Goal: Information Seeking & Learning: Learn about a topic

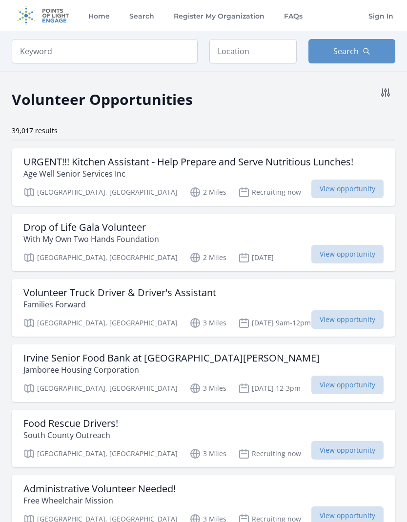
click at [385, 93] on icon at bounding box center [385, 93] width 8 height 8
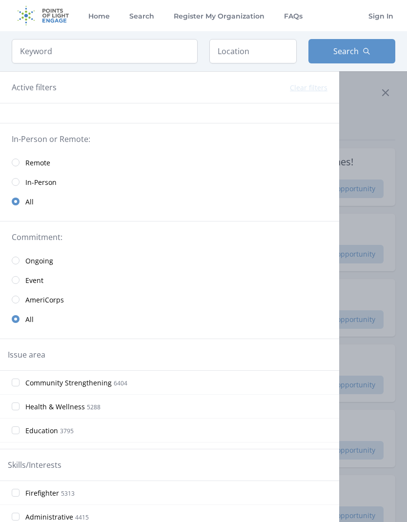
click at [19, 160] on input "radio" at bounding box center [16, 163] width 8 height 8
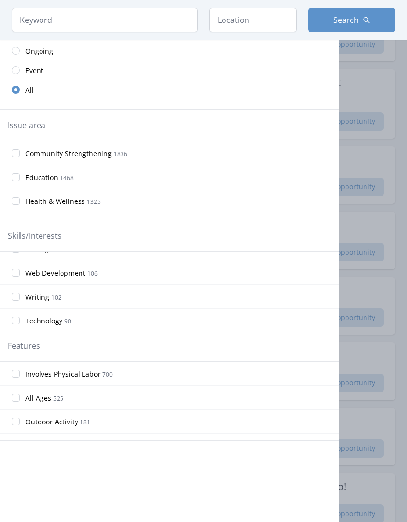
scroll to position [420, 0]
click at [16, 274] on input "Web Development 106" at bounding box center [16, 274] width 8 height 8
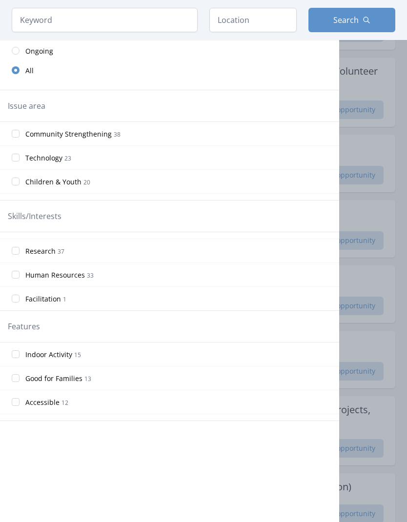
scroll to position [782, 0]
click at [18, 248] on input "Research 37" at bounding box center [16, 251] width 8 height 8
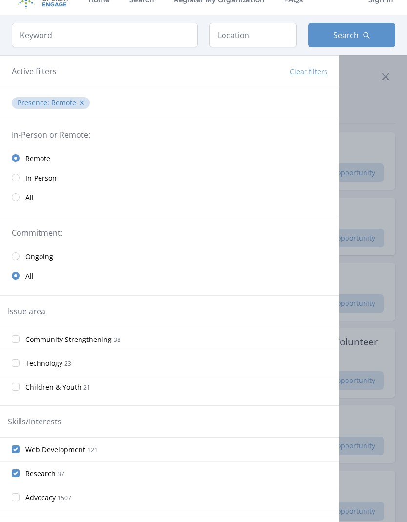
scroll to position [0, 0]
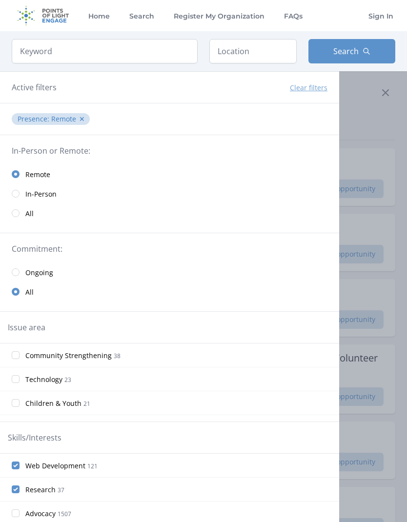
click at [364, 109] on div at bounding box center [203, 261] width 407 height 522
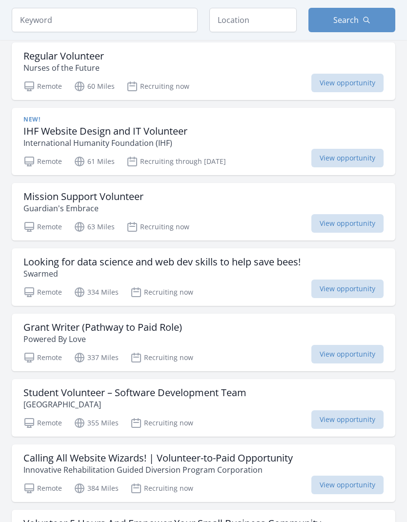
scroll to position [850, 0]
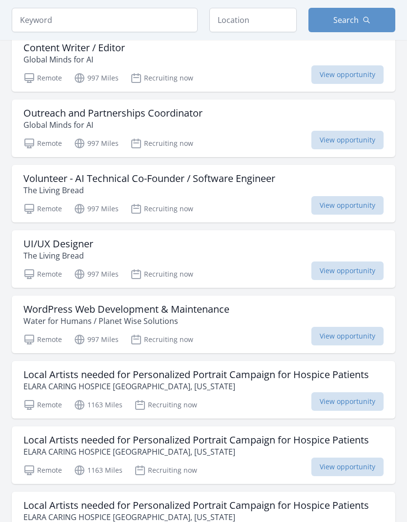
scroll to position [1939, 0]
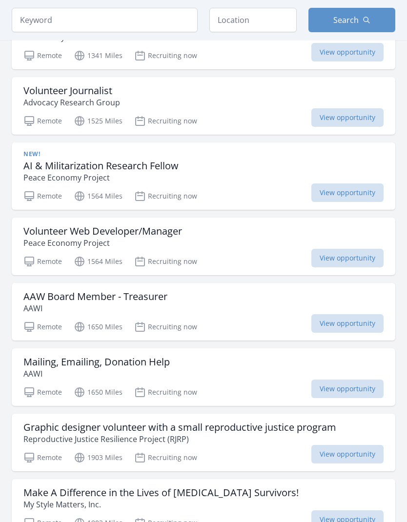
scroll to position [3525, 0]
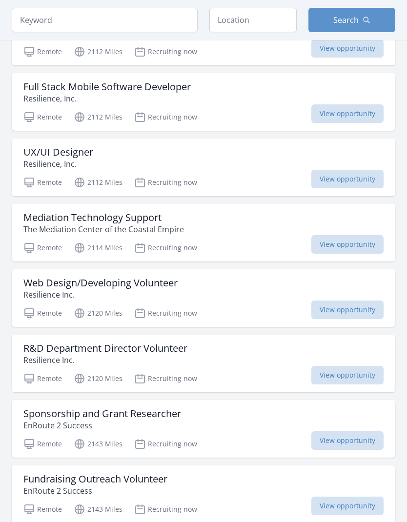
scroll to position [4792, 0]
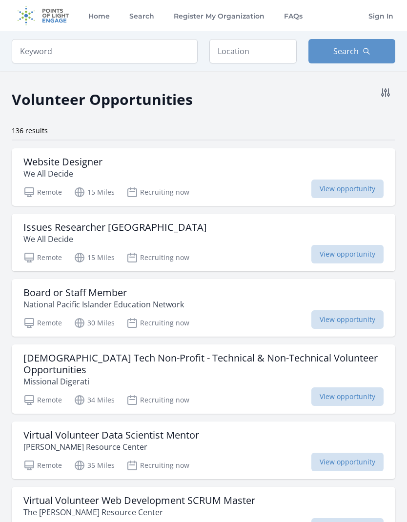
click at [387, 94] on icon at bounding box center [386, 93] width 12 height 12
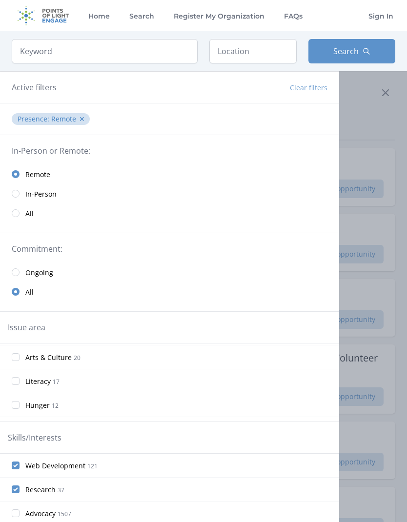
scroll to position [66, 0]
click at [16, 488] on input "Research 37" at bounding box center [16, 489] width 8 height 8
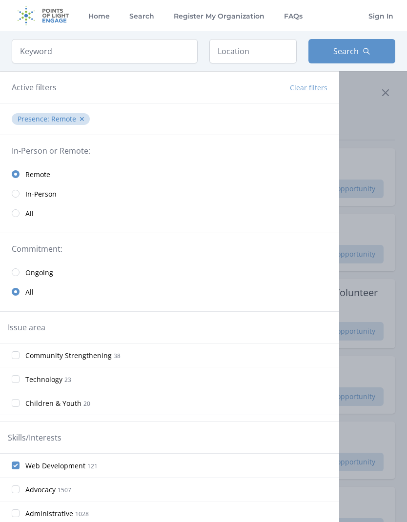
click at [378, 152] on div at bounding box center [203, 261] width 407 height 522
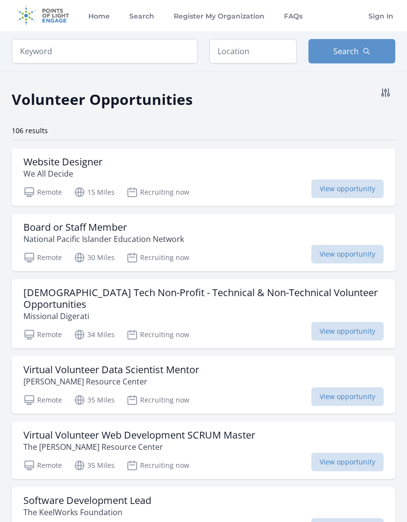
click at [388, 90] on icon at bounding box center [385, 93] width 8 height 8
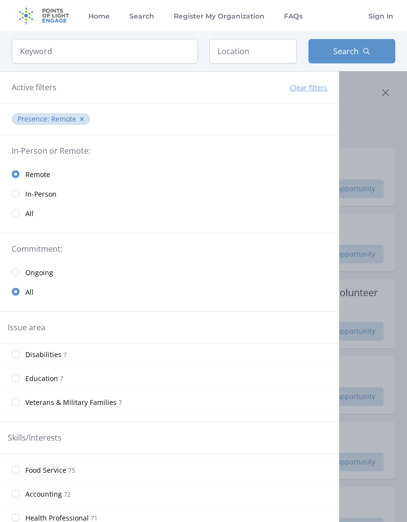
click at [374, 124] on div at bounding box center [203, 261] width 407 height 522
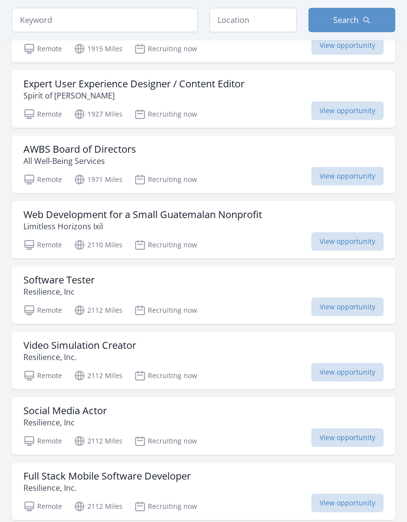
scroll to position [3294, 0]
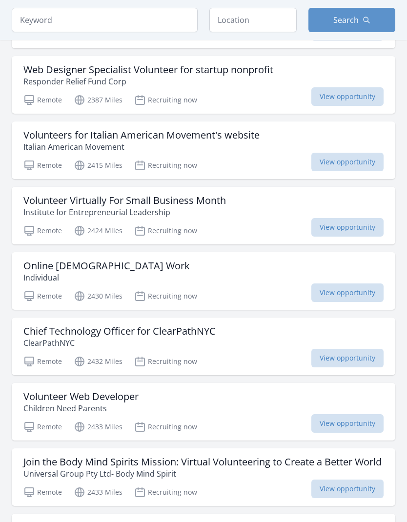
scroll to position [5929, 0]
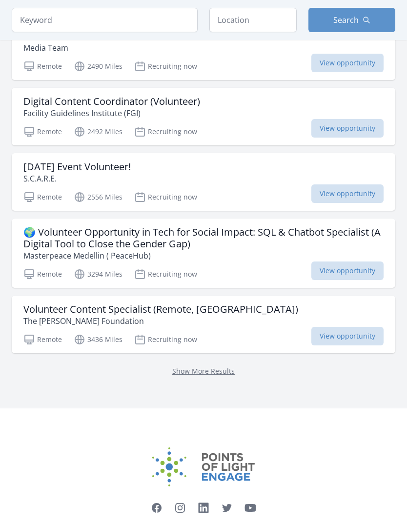
scroll to position [6841, 0]
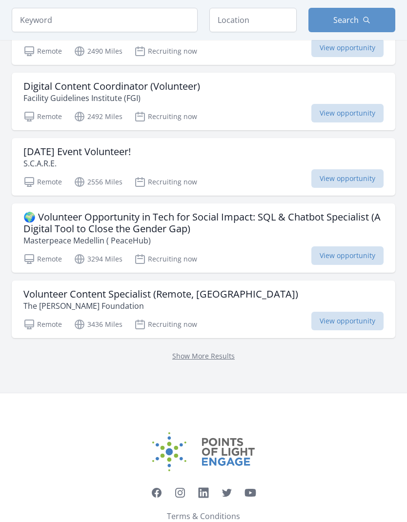
click at [218, 353] on link "Show More Results" at bounding box center [203, 355] width 62 height 9
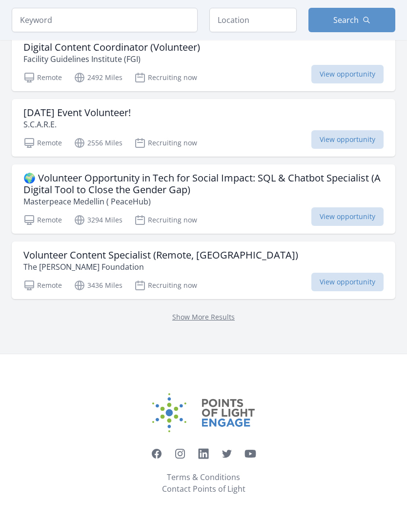
click at [207, 319] on link "Show More Results" at bounding box center [203, 316] width 62 height 9
click at [215, 321] on link "Show More Results" at bounding box center [203, 316] width 62 height 9
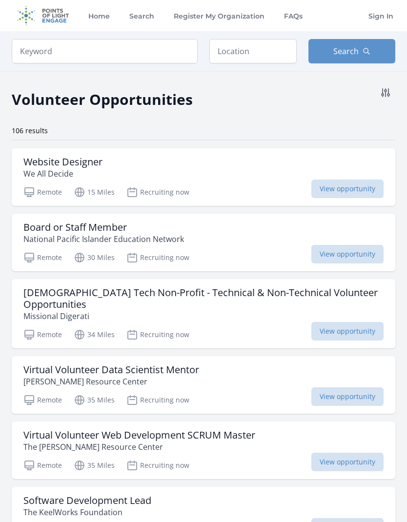
click at [387, 93] on icon at bounding box center [386, 93] width 12 height 12
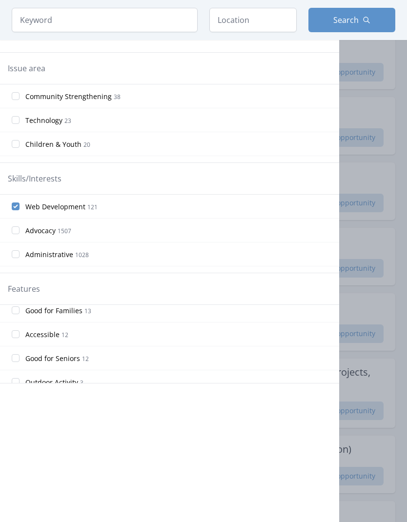
scroll to position [31, 0]
click at [16, 333] on input "Accessible 12" at bounding box center [16, 334] width 8 height 8
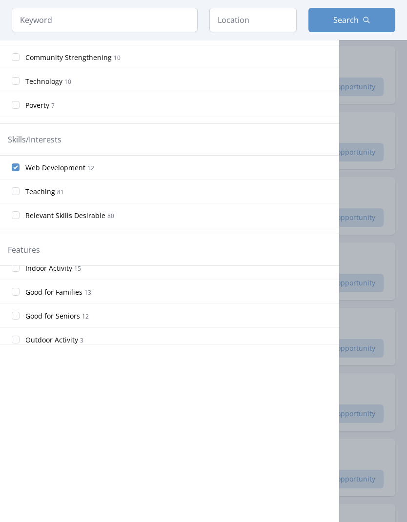
scroll to position [35, 0]
click at [18, 316] on input "Good for Seniors 12" at bounding box center [16, 314] width 8 height 8
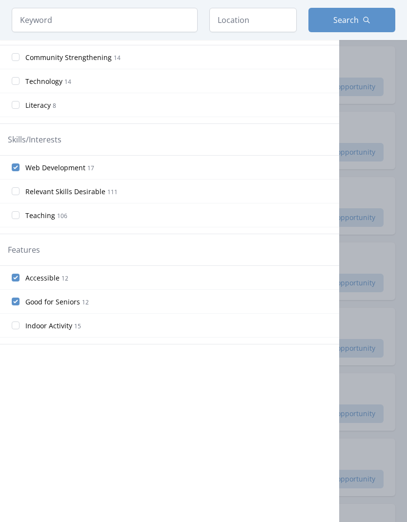
click at [18, 167] on input "Web Development 17" at bounding box center [16, 167] width 8 height 8
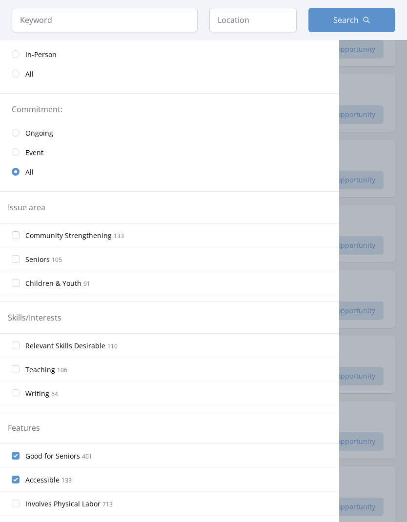
scroll to position [164, 0]
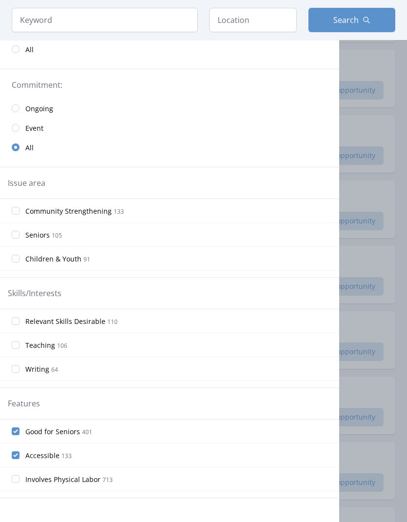
click at [13, 453] on input "Accessible 133" at bounding box center [16, 455] width 8 height 8
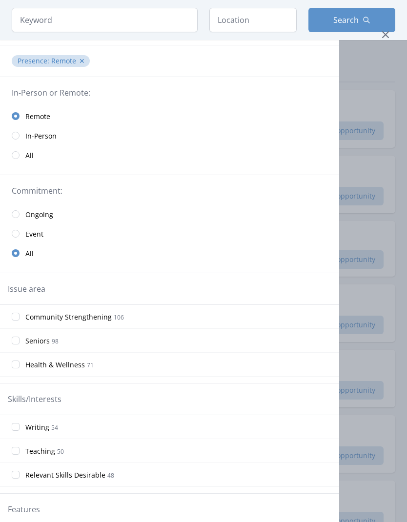
scroll to position [0, 0]
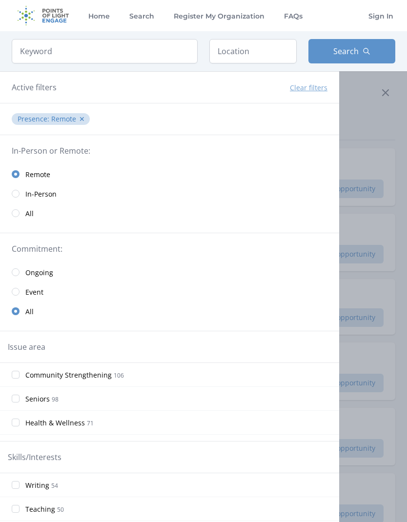
click at [383, 138] on div at bounding box center [203, 261] width 407 height 522
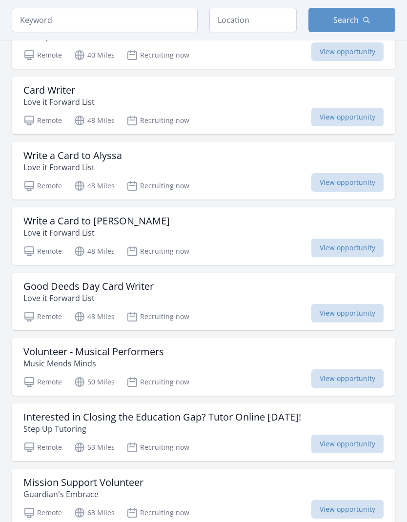
scroll to position [331, 0]
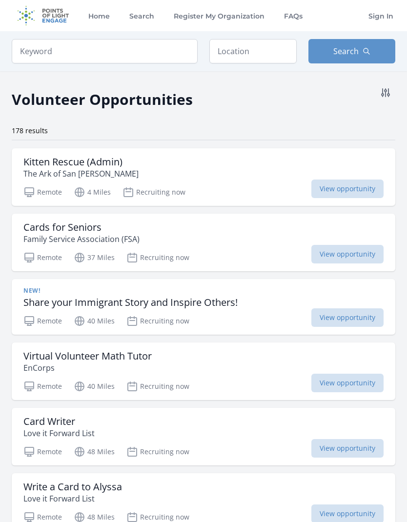
click at [383, 92] on icon at bounding box center [386, 93] width 12 height 12
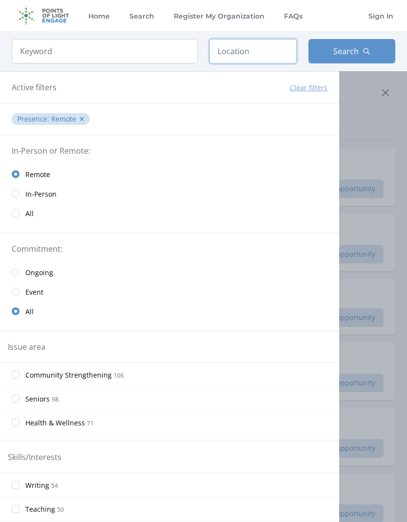
click at [255, 49] on input "text" at bounding box center [252, 51] width 87 height 24
click at [264, 55] on input "text" at bounding box center [252, 51] width 87 height 24
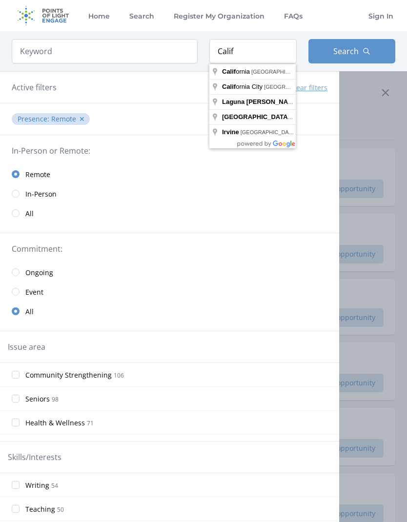
type input "California, USA"
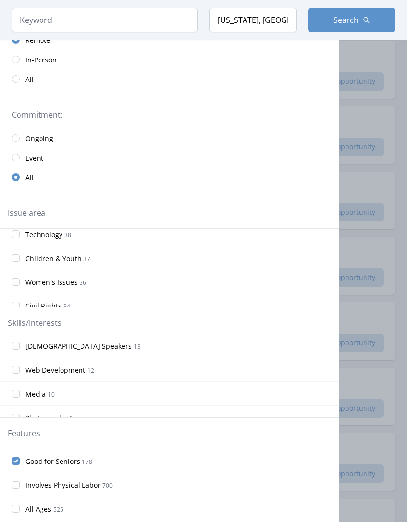
scroll to position [315, 0]
click at [18, 373] on input "Web Development 12" at bounding box center [16, 371] width 8 height 8
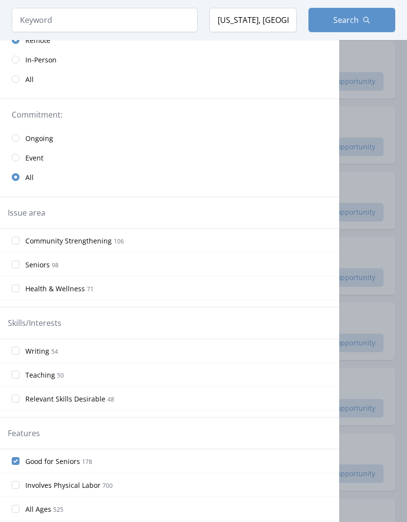
scroll to position [173, 0]
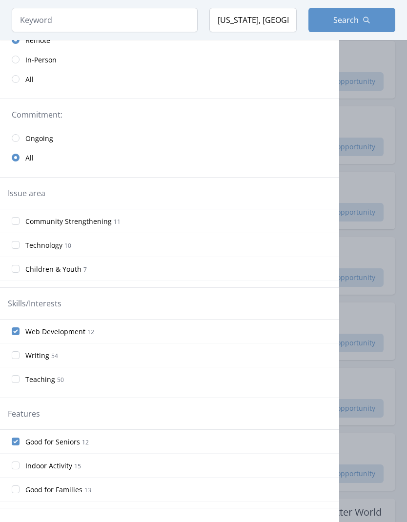
click at [18, 441] on input "Good for Seniors 12" at bounding box center [16, 442] width 8 height 8
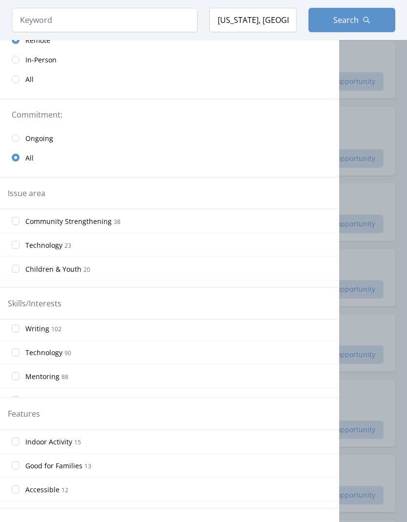
scroll to position [456, 0]
click at [15, 354] on input "Technology 90" at bounding box center [16, 354] width 8 height 8
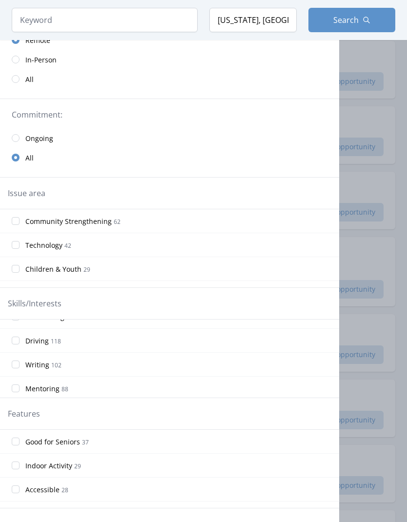
scroll to position [445, 0]
click at [18, 361] on input "Writing 102" at bounding box center [16, 364] width 8 height 8
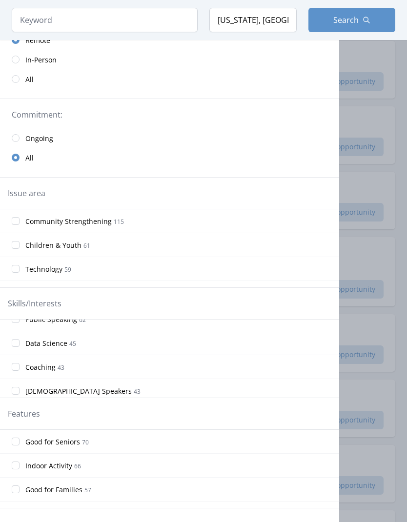
click at [18, 343] on input "Data Science 45" at bounding box center [16, 343] width 8 height 8
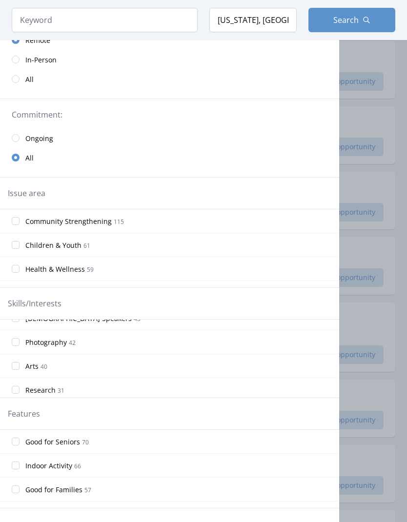
scroll to position [732, 0]
click at [18, 360] on input "Arts 40" at bounding box center [16, 364] width 8 height 8
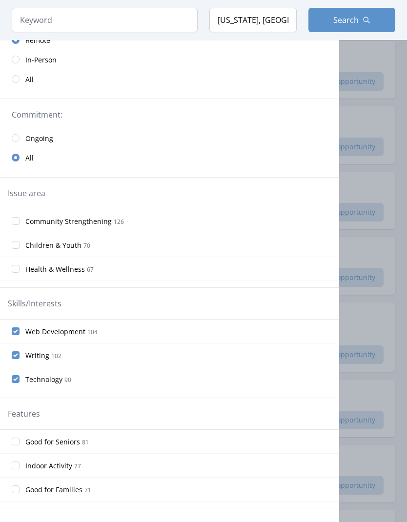
click at [365, 248] on div at bounding box center [203, 261] width 407 height 522
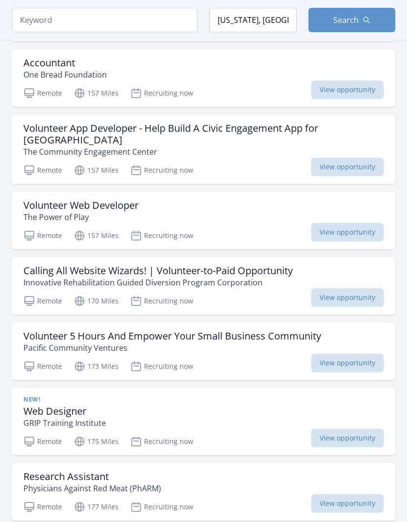
scroll to position [371, 0]
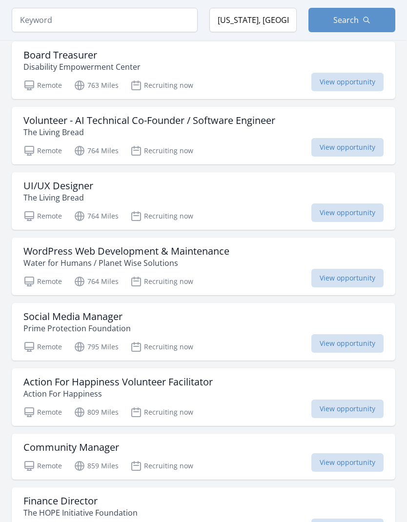
scroll to position [5006, 0]
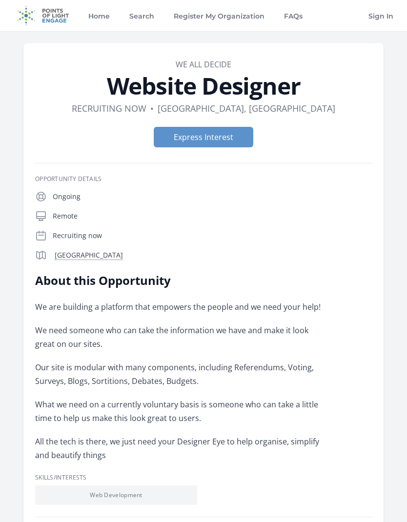
scroll to position [13, 0]
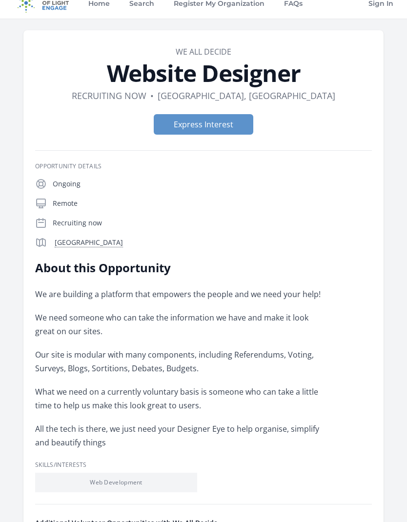
click at [342, 215] on div "Ongoing Remote Recruiting now Huntington Beach, CA 92646" at bounding box center [203, 213] width 337 height 70
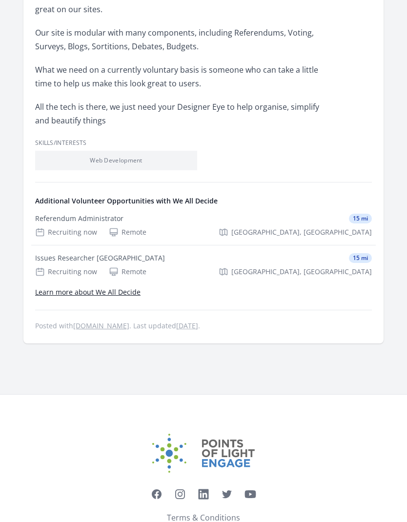
scroll to position [336, 0]
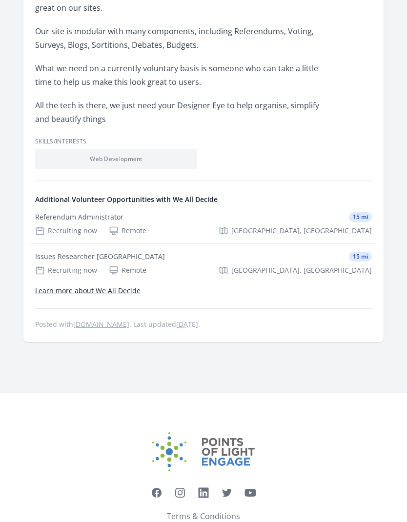
click at [117, 294] on link "Learn more about We All Decide" at bounding box center [87, 290] width 105 height 9
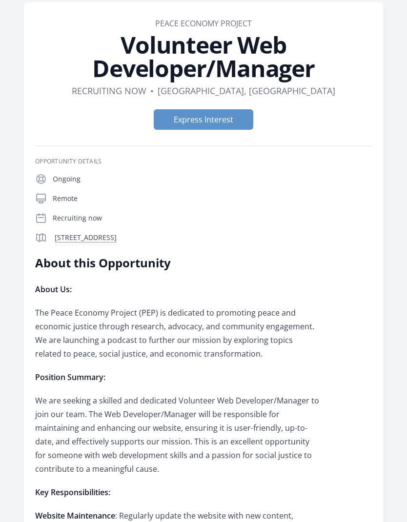
scroll to position [82, 0]
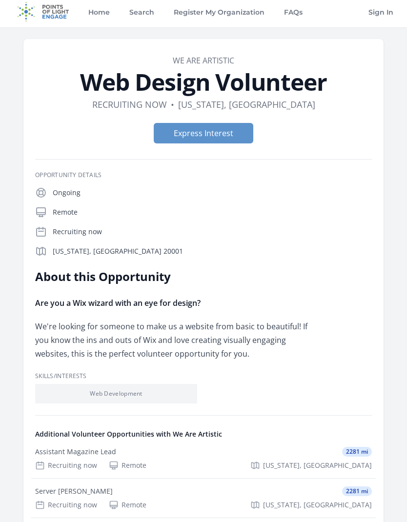
scroll to position [4, 0]
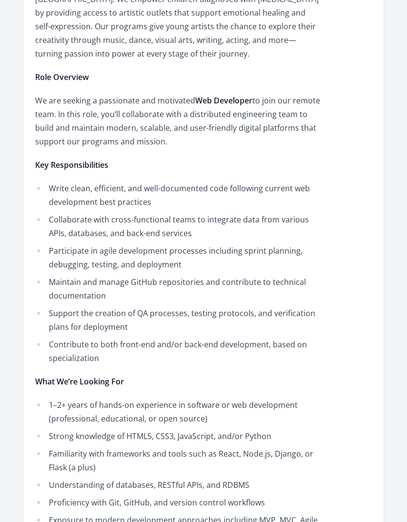
scroll to position [470, 0]
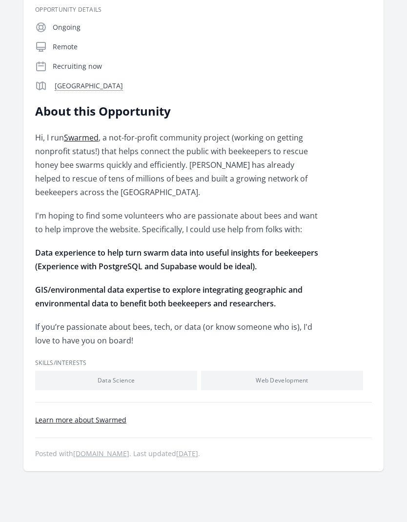
scroll to position [216, 0]
click at [160, 427] on footer "Learn more about Swarmed Posted with idealist.org . Last updated 2 weeks ago ." at bounding box center [203, 436] width 337 height 45
click at [85, 416] on link "Learn more about Swarmed" at bounding box center [80, 419] width 91 height 9
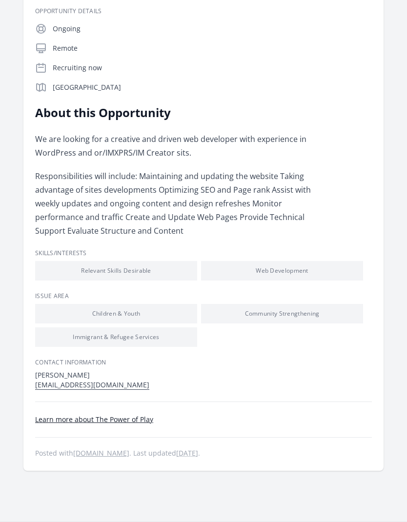
scroll to position [171, 0]
